Goal: Task Accomplishment & Management: Complete application form

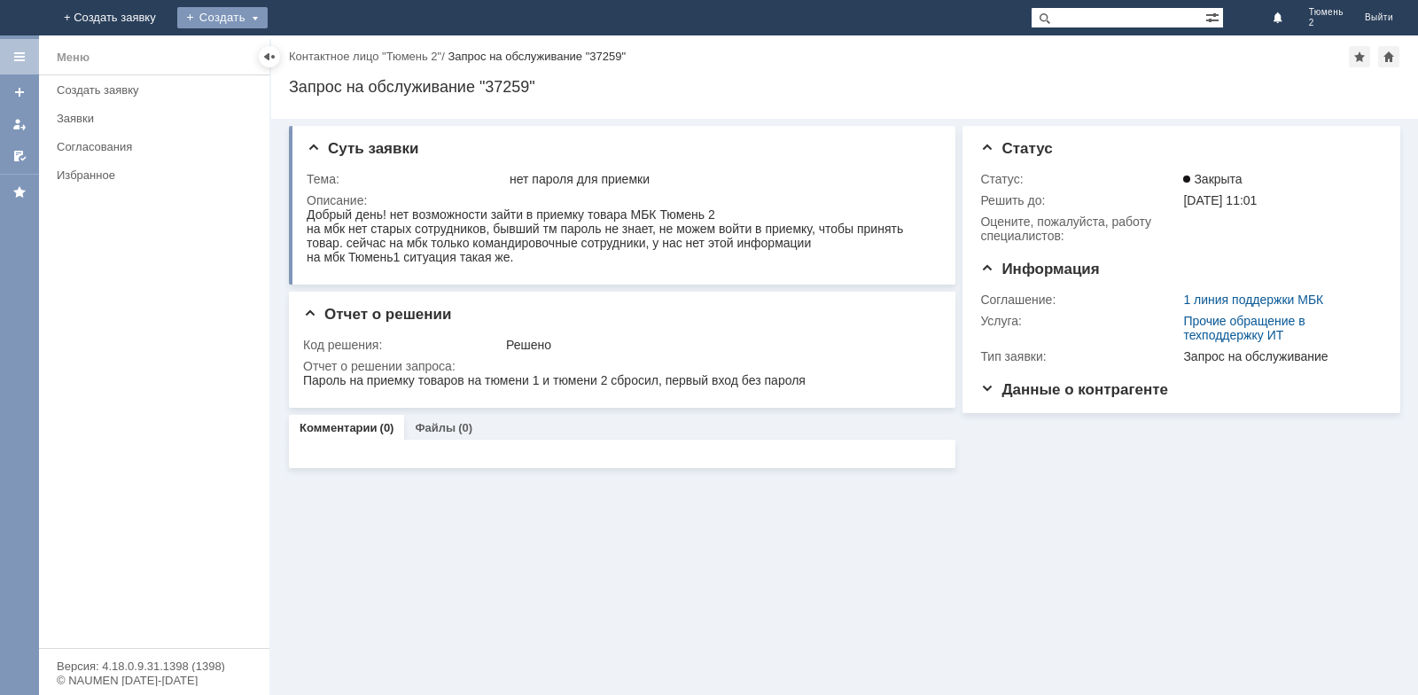
click at [268, 17] on div "Создать" at bounding box center [222, 17] width 90 height 21
click at [330, 51] on link "Заявка" at bounding box center [262, 53] width 135 height 21
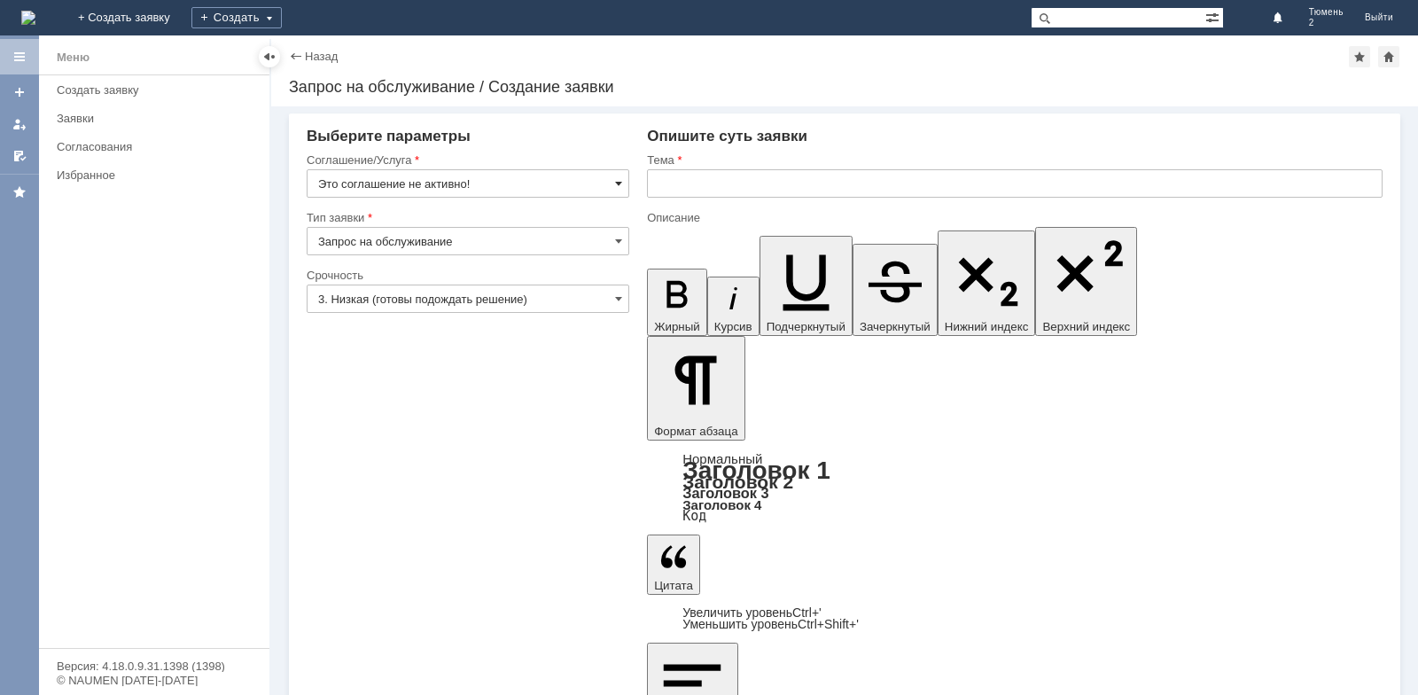
click at [617, 185] on span at bounding box center [618, 183] width 7 height 14
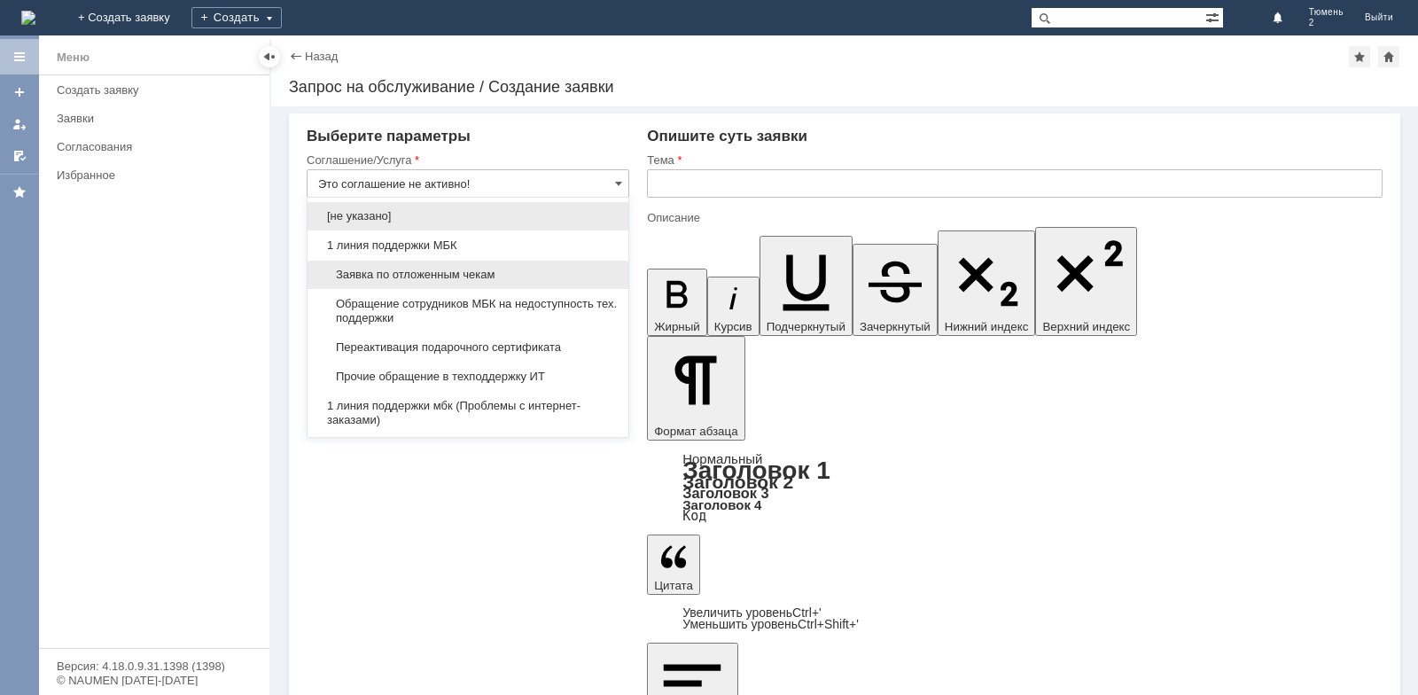
click at [511, 271] on span "Заявка по отложенным чекам" at bounding box center [468, 275] width 300 height 14
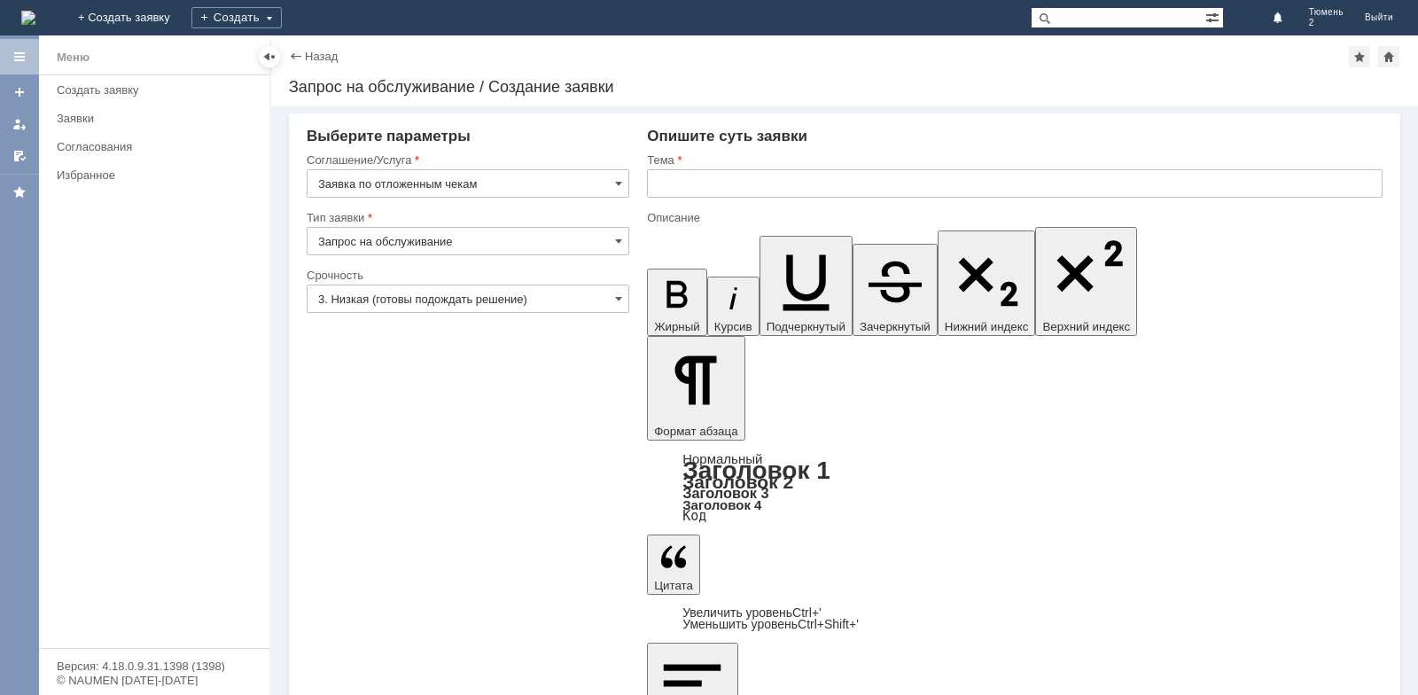
type input "Заявка по отложенным чекам"
click at [663, 189] on input "text" at bounding box center [1015, 183] width 736 height 28
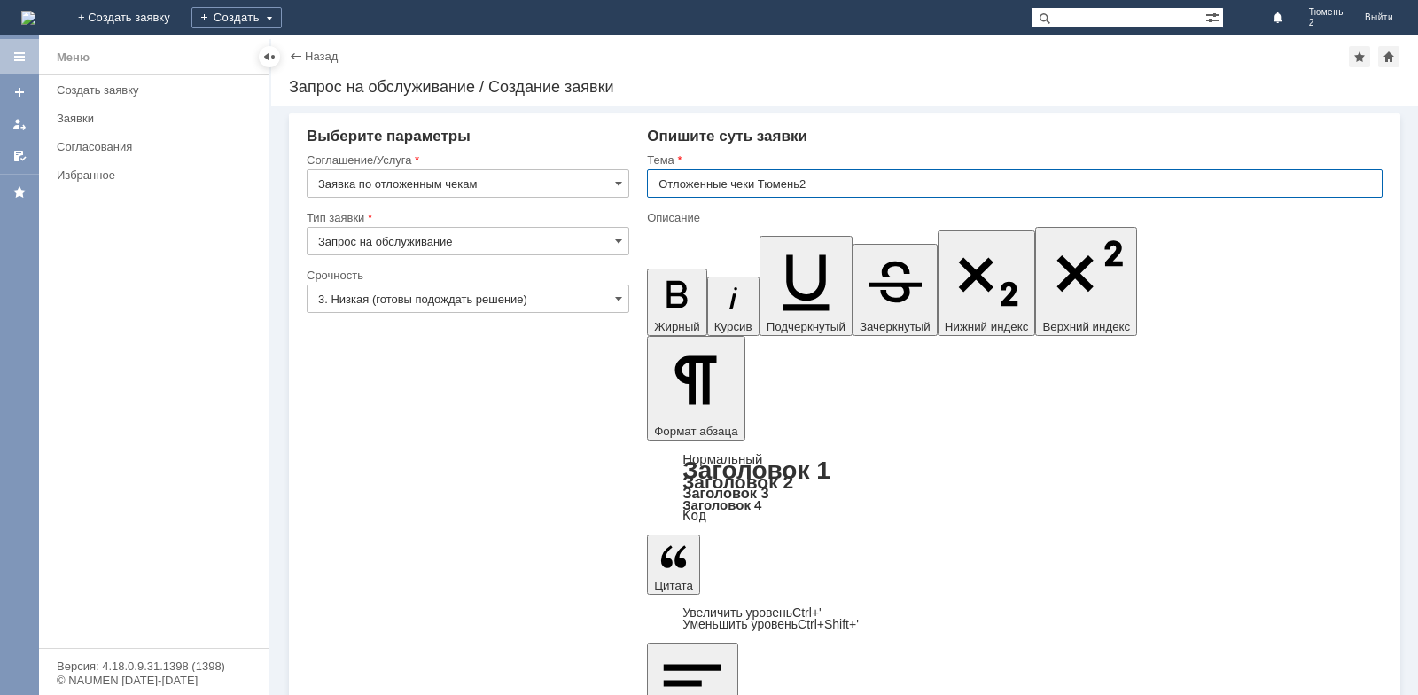
type input "Отложенные чеки Тюмень2"
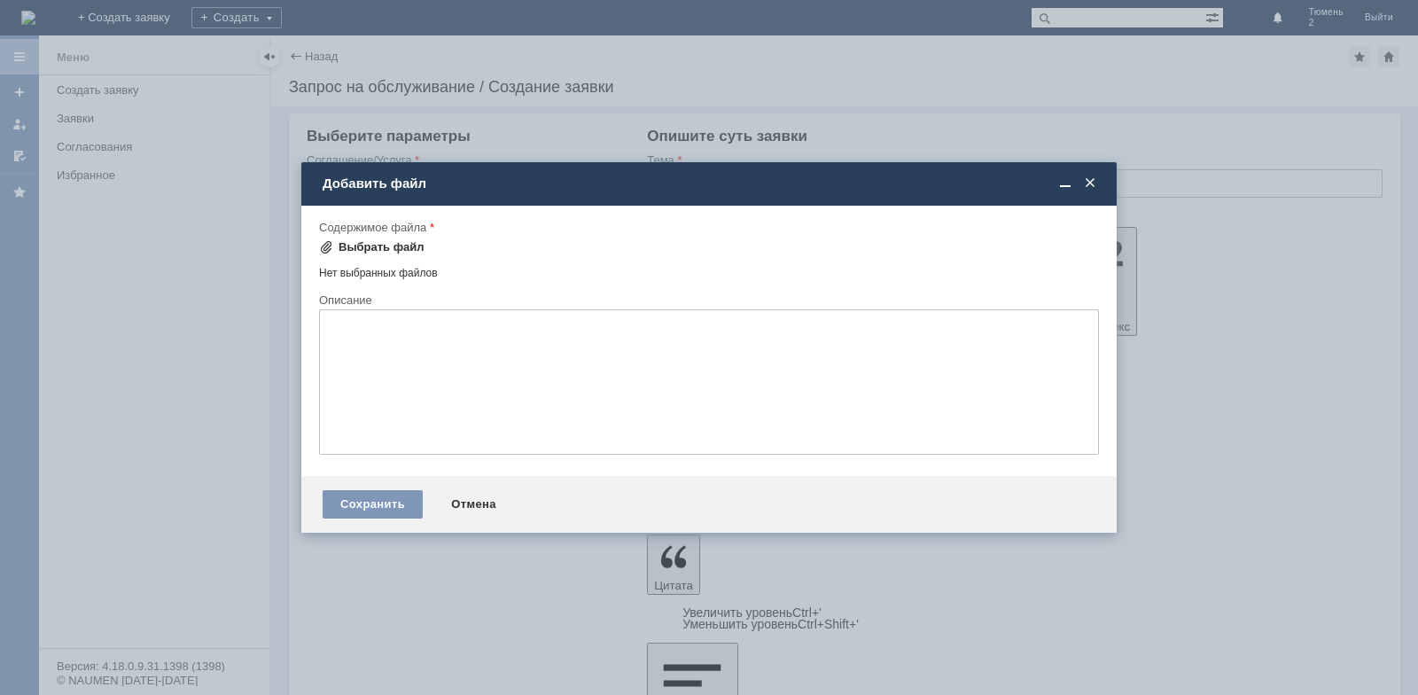
click at [385, 245] on div "Выбрать файл" at bounding box center [382, 247] width 86 height 14
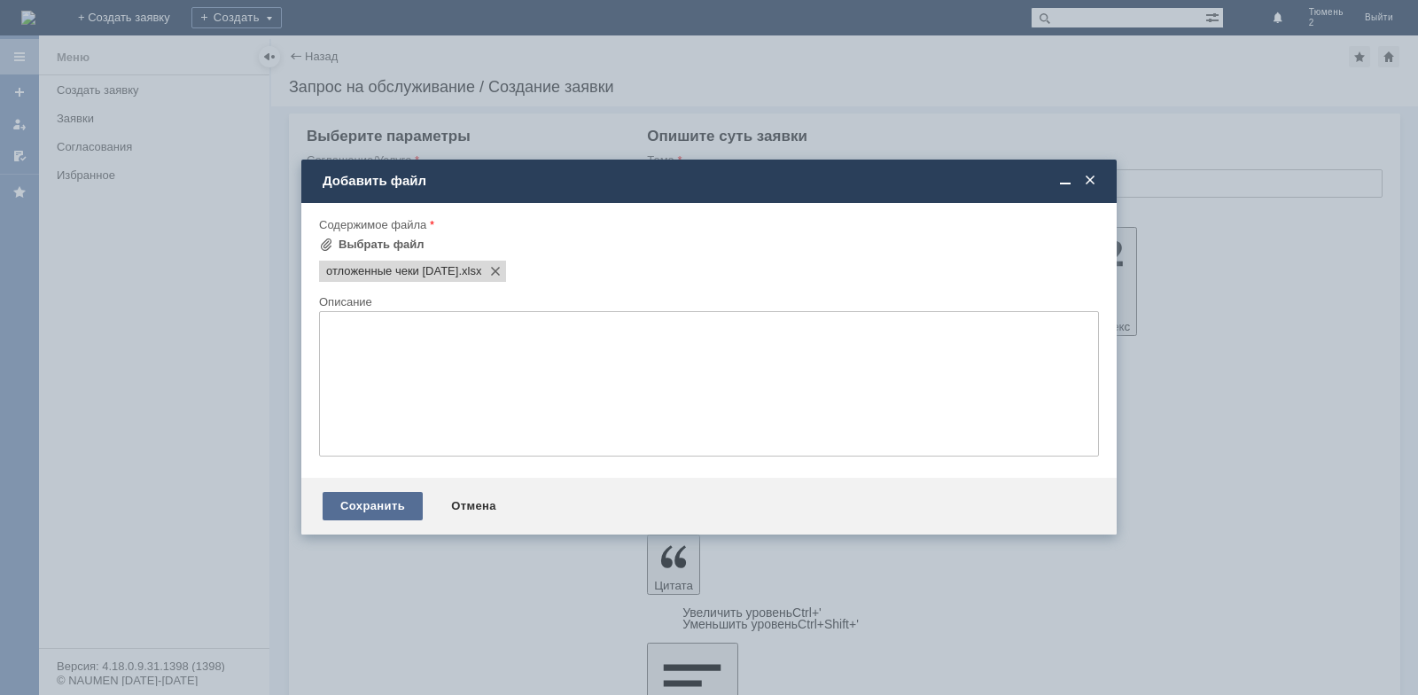
click at [391, 508] on div "Сохранить" at bounding box center [373, 506] width 100 height 28
